Goal: Task Accomplishment & Management: Manage account settings

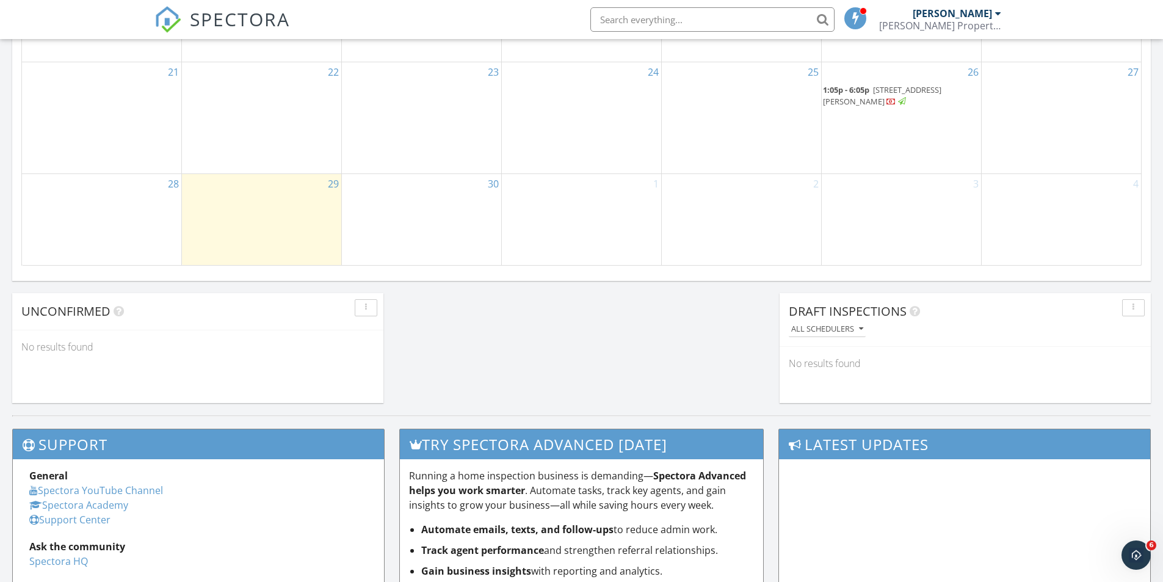
click at [919, 145] on div "26 1:05p - 6:05p 26211 Ross St, Inkster 48141" at bounding box center [901, 117] width 159 height 111
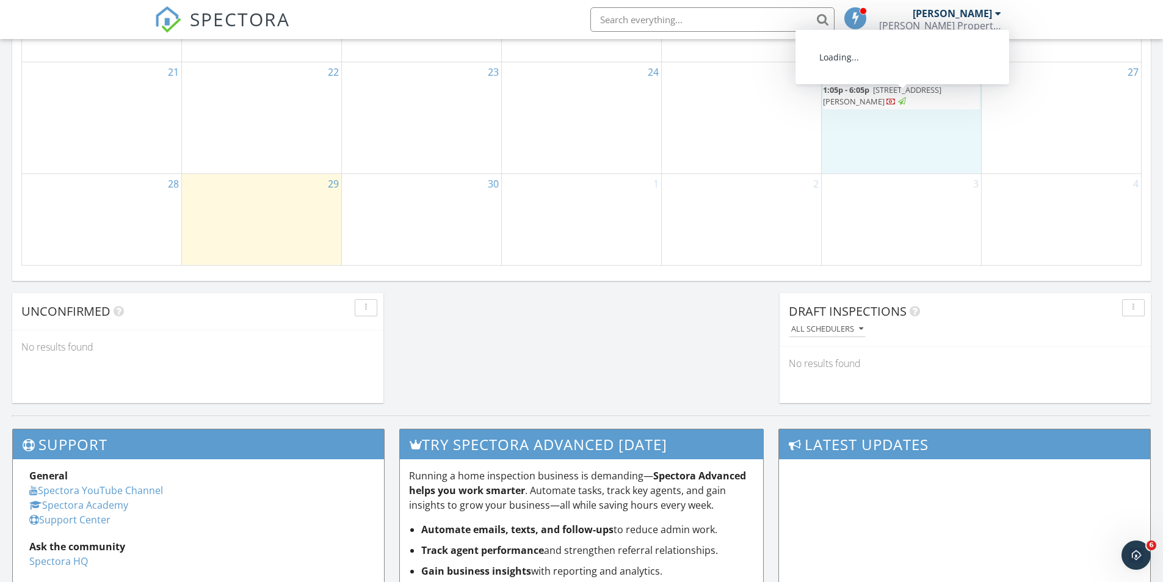
click at [941, 97] on span "26211 Ross St, Inkster 48141" at bounding box center [882, 95] width 118 height 23
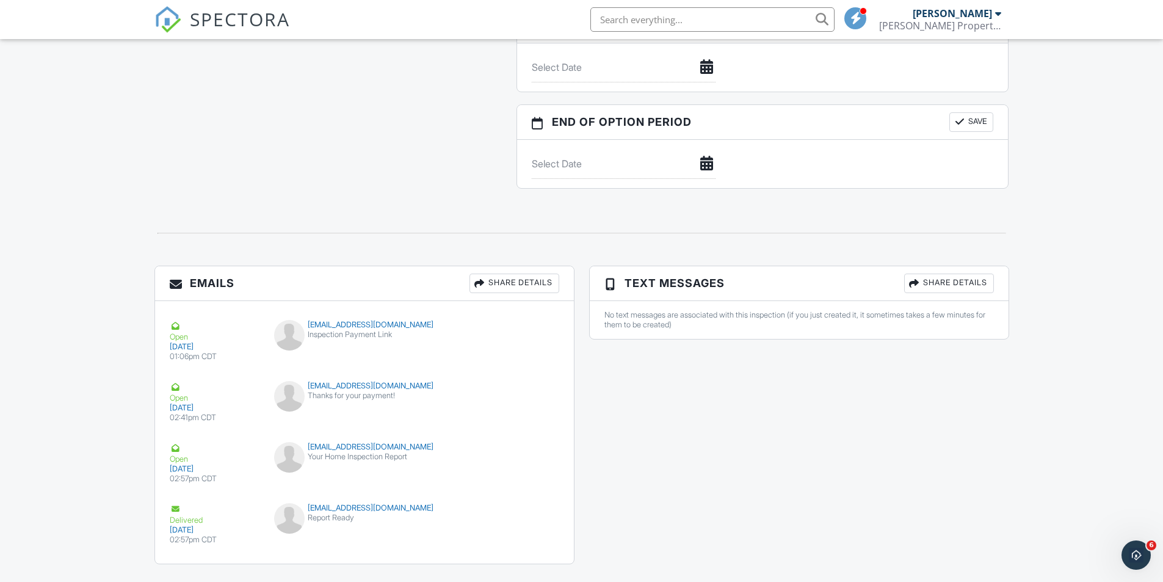
scroll to position [1254, 0]
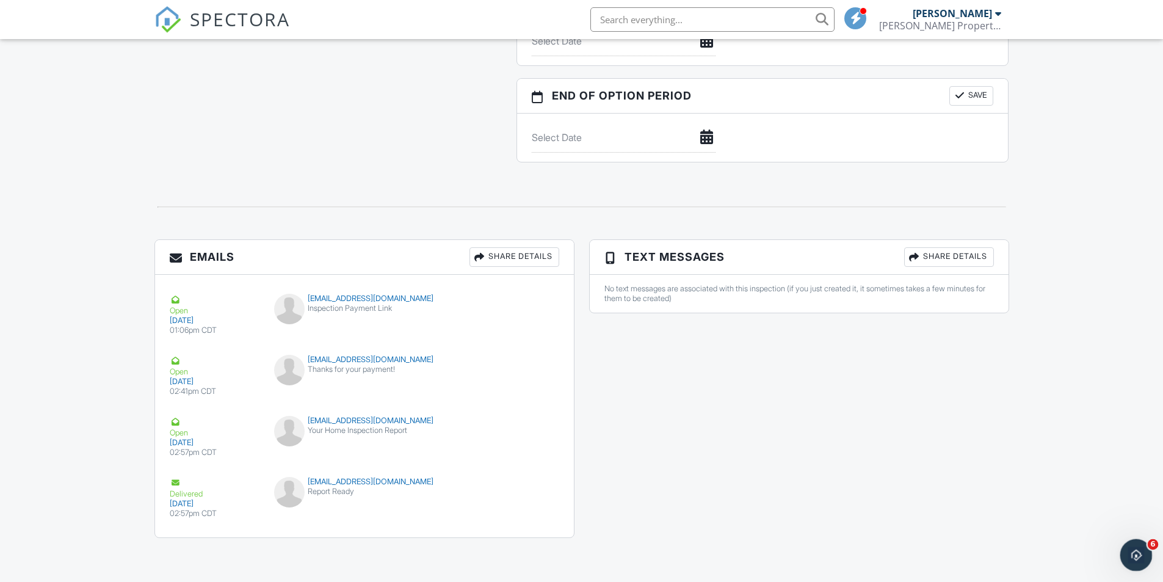
click at [1149, 549] on span "6" at bounding box center [1152, 544] width 11 height 11
click at [1122, 552] on div "Open Intercom Messenger" at bounding box center [1134, 553] width 40 height 40
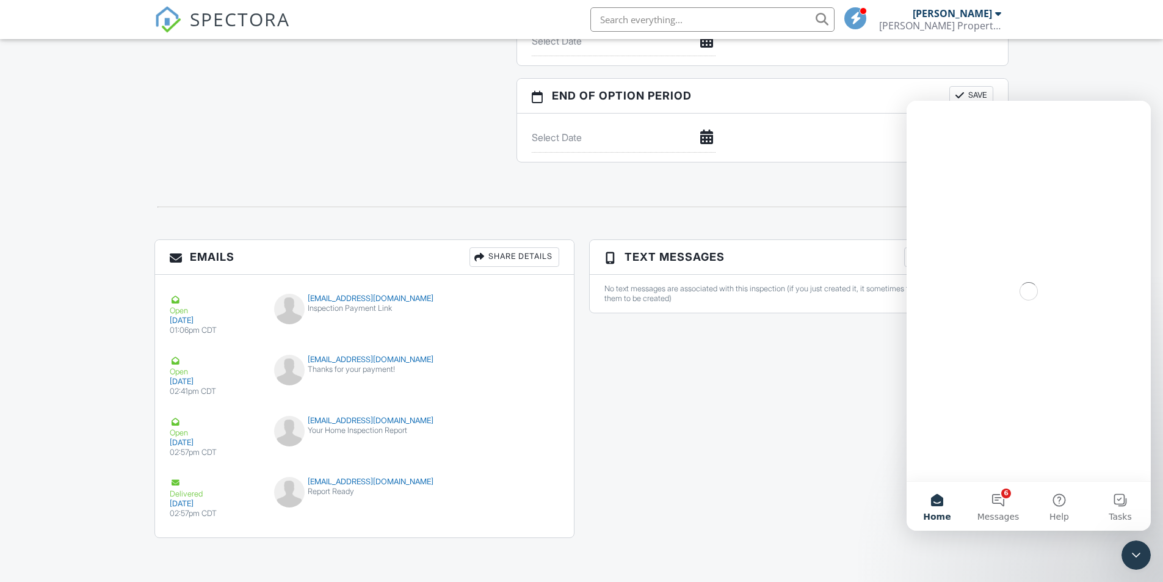
scroll to position [0, 0]
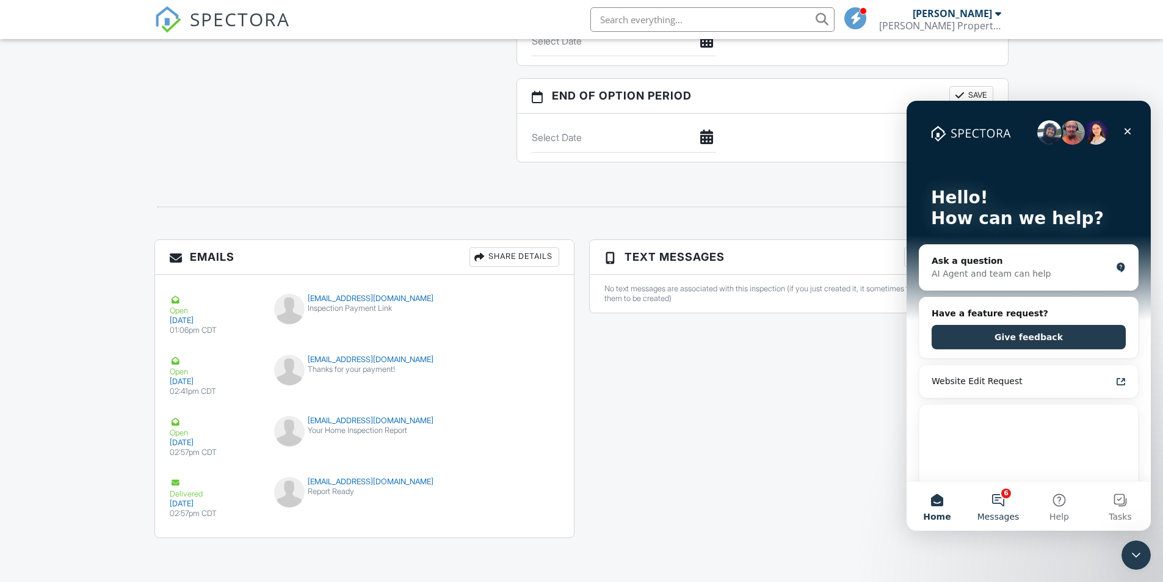
click at [1000, 503] on button "6 Messages" at bounding box center [997, 506] width 61 height 49
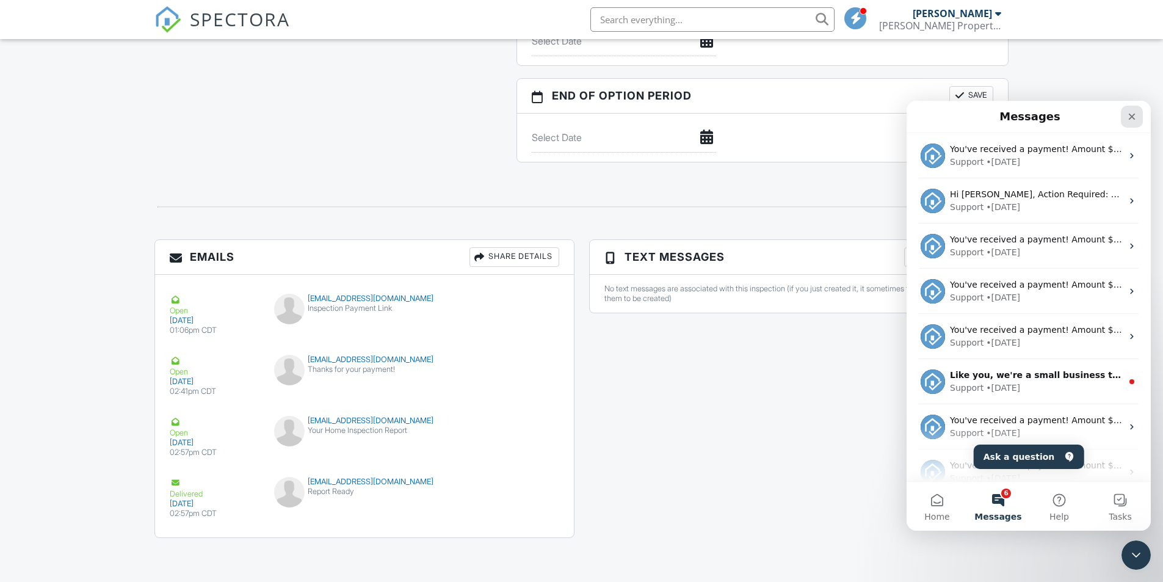
click at [1133, 116] on icon "Close" at bounding box center [1132, 117] width 10 height 10
